Goal: Transaction & Acquisition: Download file/media

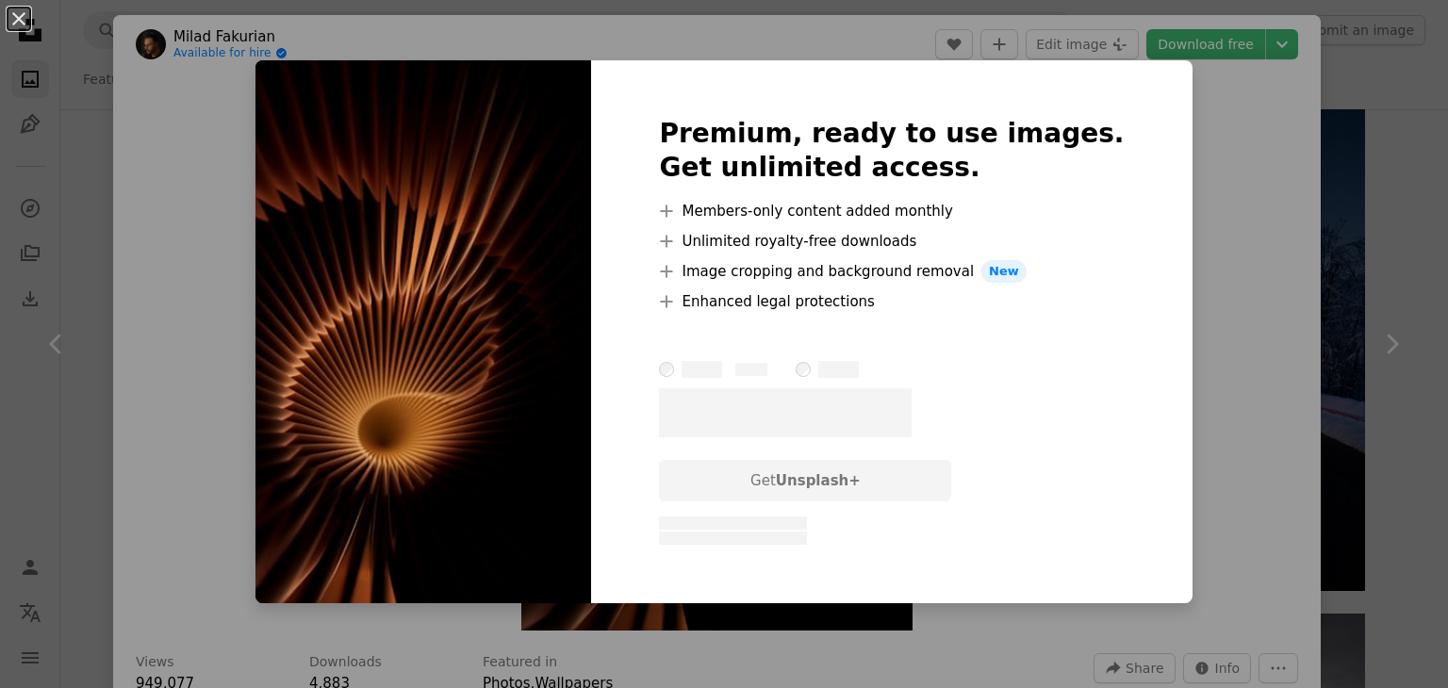
scroll to position [1257, 0]
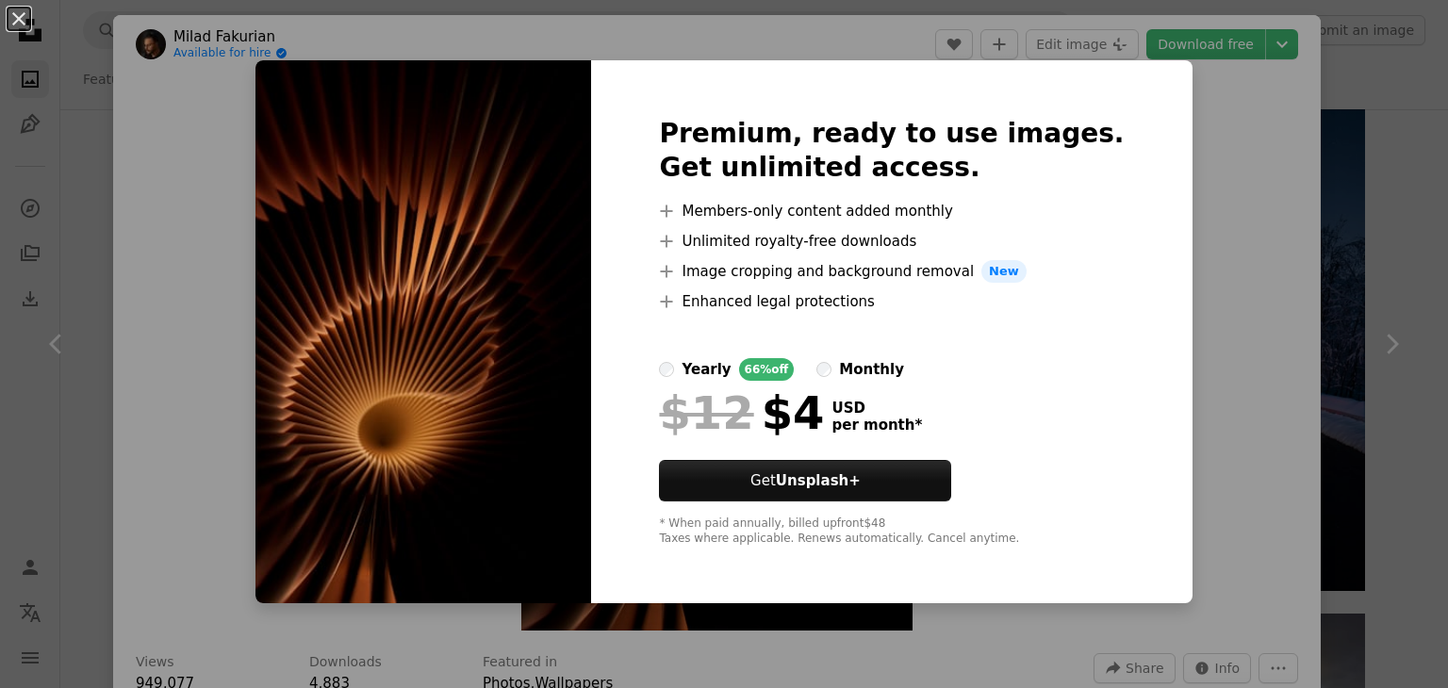
drag, startPoint x: 1132, startPoint y: 310, endPoint x: 1085, endPoint y: 306, distance: 47.3
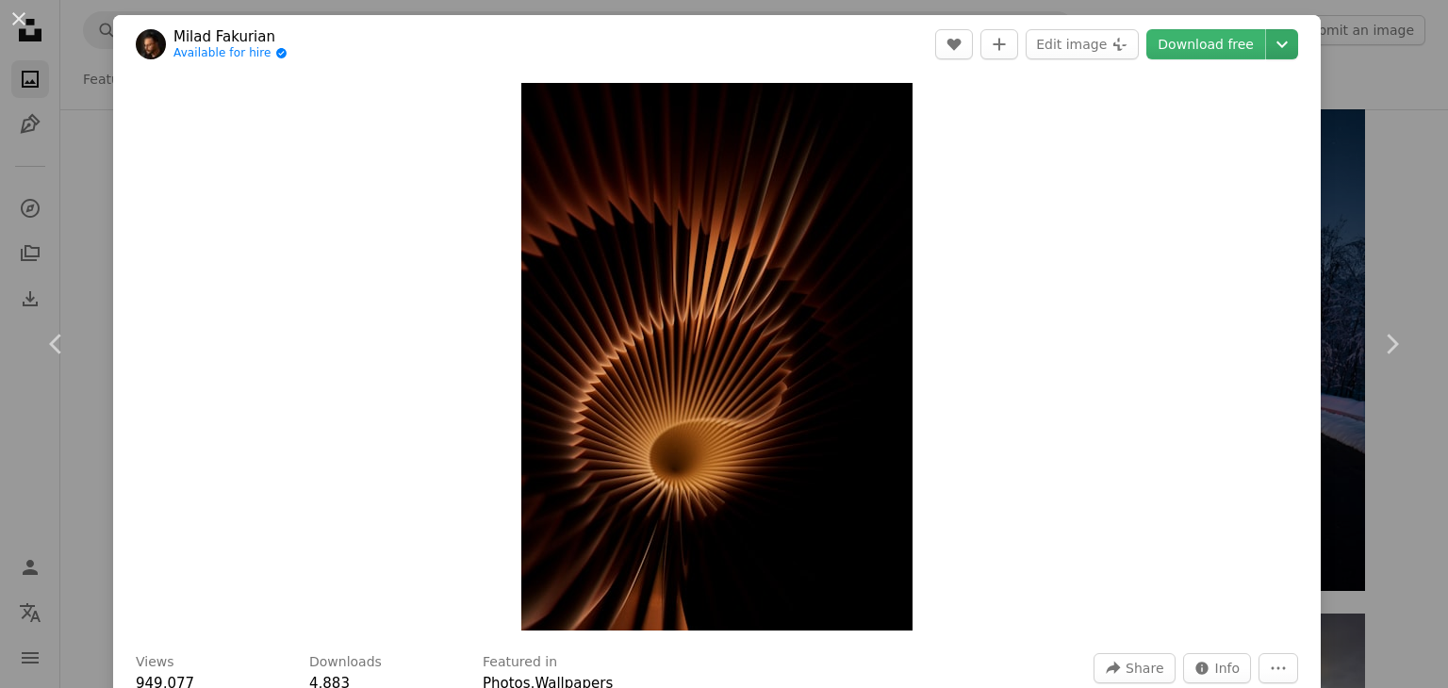
click at [1267, 50] on icon "Chevron down" at bounding box center [1282, 44] width 30 height 23
click at [1197, 34] on link "Download free" at bounding box center [1205, 44] width 119 height 30
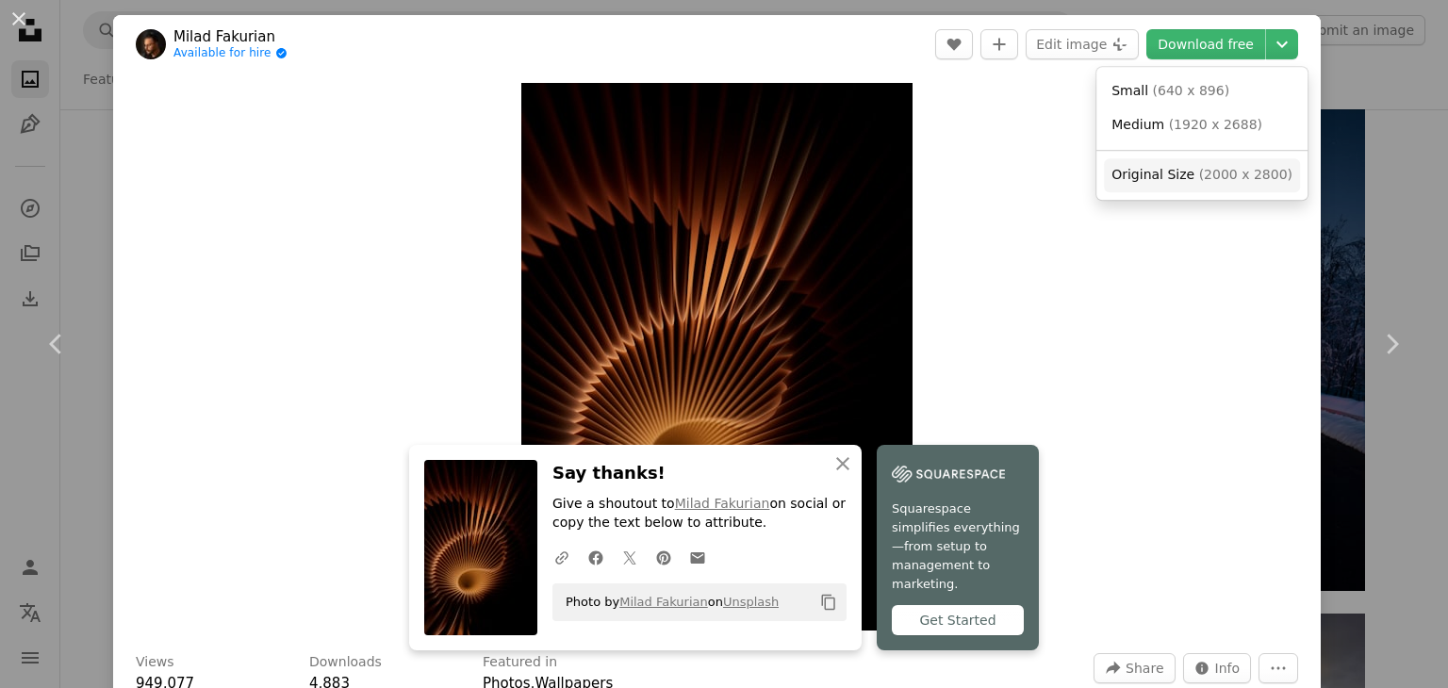
click at [1199, 174] on span "( 2000 x 2800 )" at bounding box center [1245, 174] width 93 height 15
